Goal: Check status: Check status

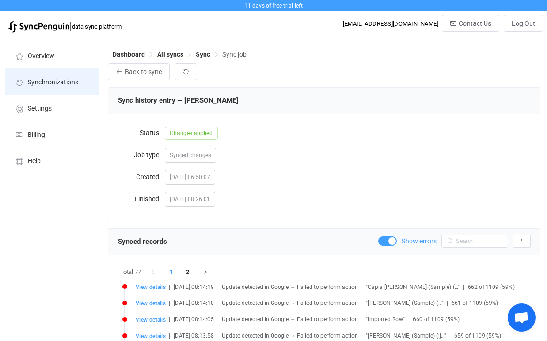
click at [40, 80] on span "Synchronizations" at bounding box center [53, 83] width 51 height 8
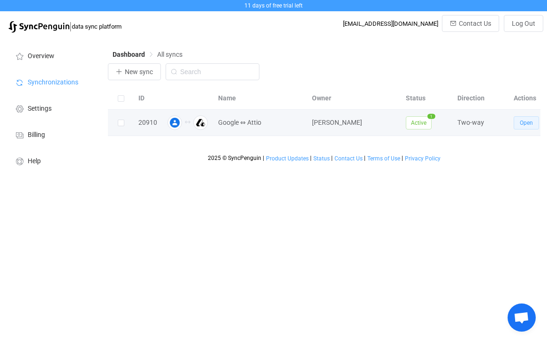
click at [520, 127] on button "Open" at bounding box center [526, 122] width 25 height 13
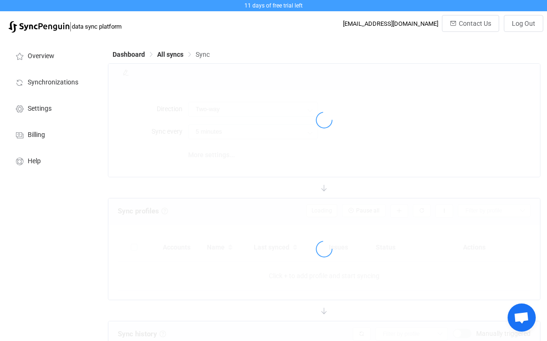
type input "15 minutes"
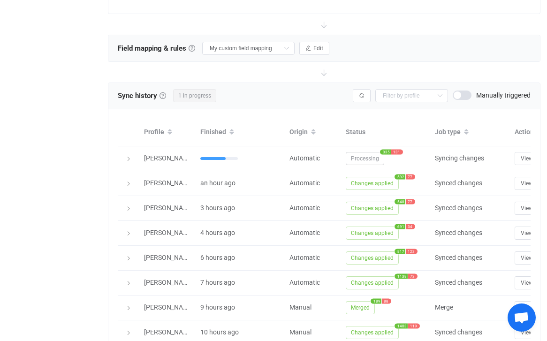
scroll to position [314, 0]
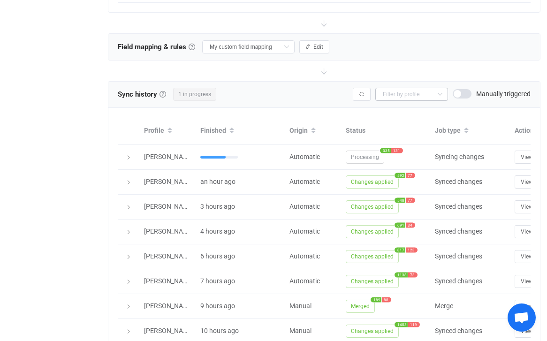
click at [441, 94] on icon at bounding box center [440, 94] width 12 height 13
click at [272, 102] on div "Sync history History Sync history All sync executions are recorded in the sync …" at bounding box center [324, 95] width 432 height 26
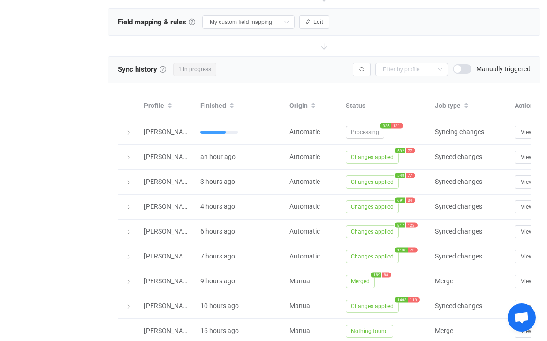
scroll to position [323, 0]
